Goal: Check status: Check status

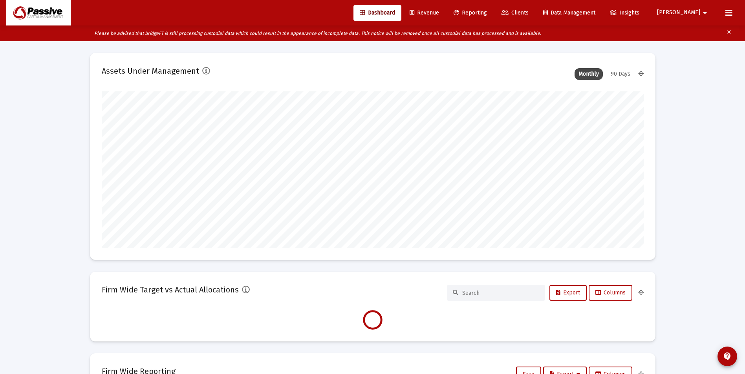
scroll to position [157, 292]
click at [439, 12] on span "Revenue" at bounding box center [423, 12] width 29 height 7
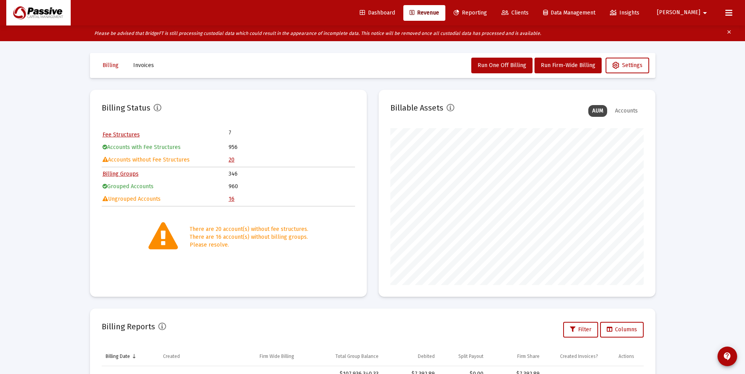
scroll to position [157, 253]
click at [232, 162] on link "20" at bounding box center [231, 160] width 6 height 7
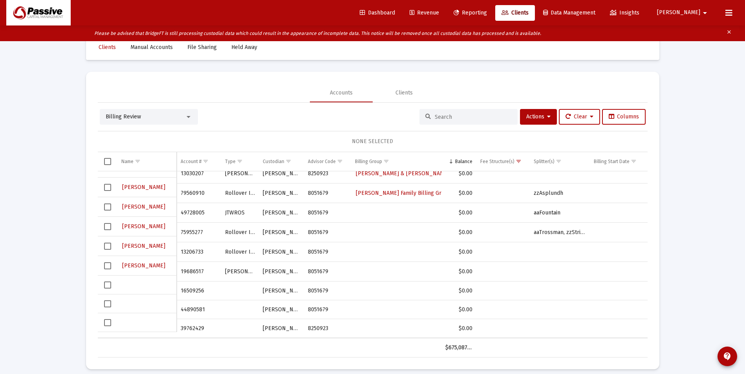
scroll to position [25, 0]
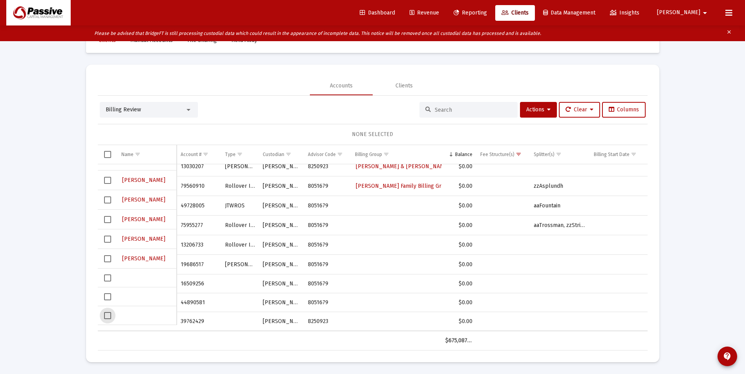
click at [108, 317] on span "Select row" at bounding box center [107, 315] width 7 height 7
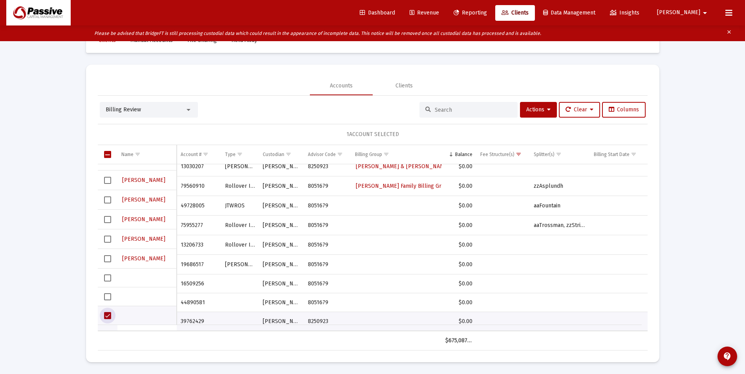
click at [108, 317] on span "Select row" at bounding box center [107, 315] width 7 height 7
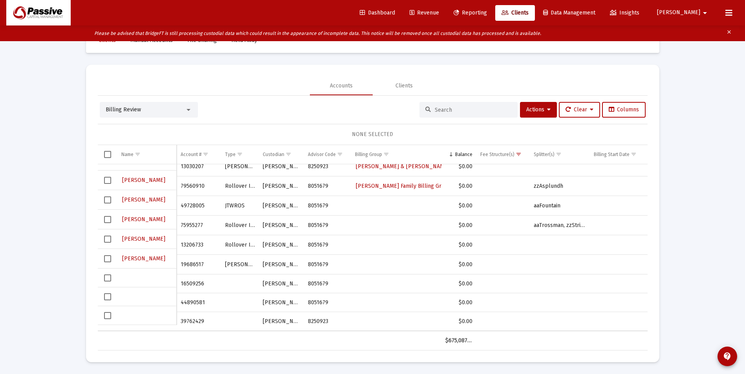
click at [143, 319] on div "Data grid" at bounding box center [146, 316] width 51 height 8
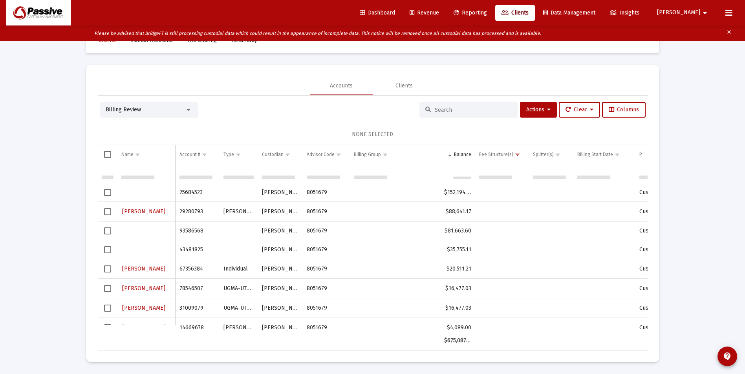
scroll to position [226, 0]
